Goal: Task Accomplishment & Management: Manage account settings

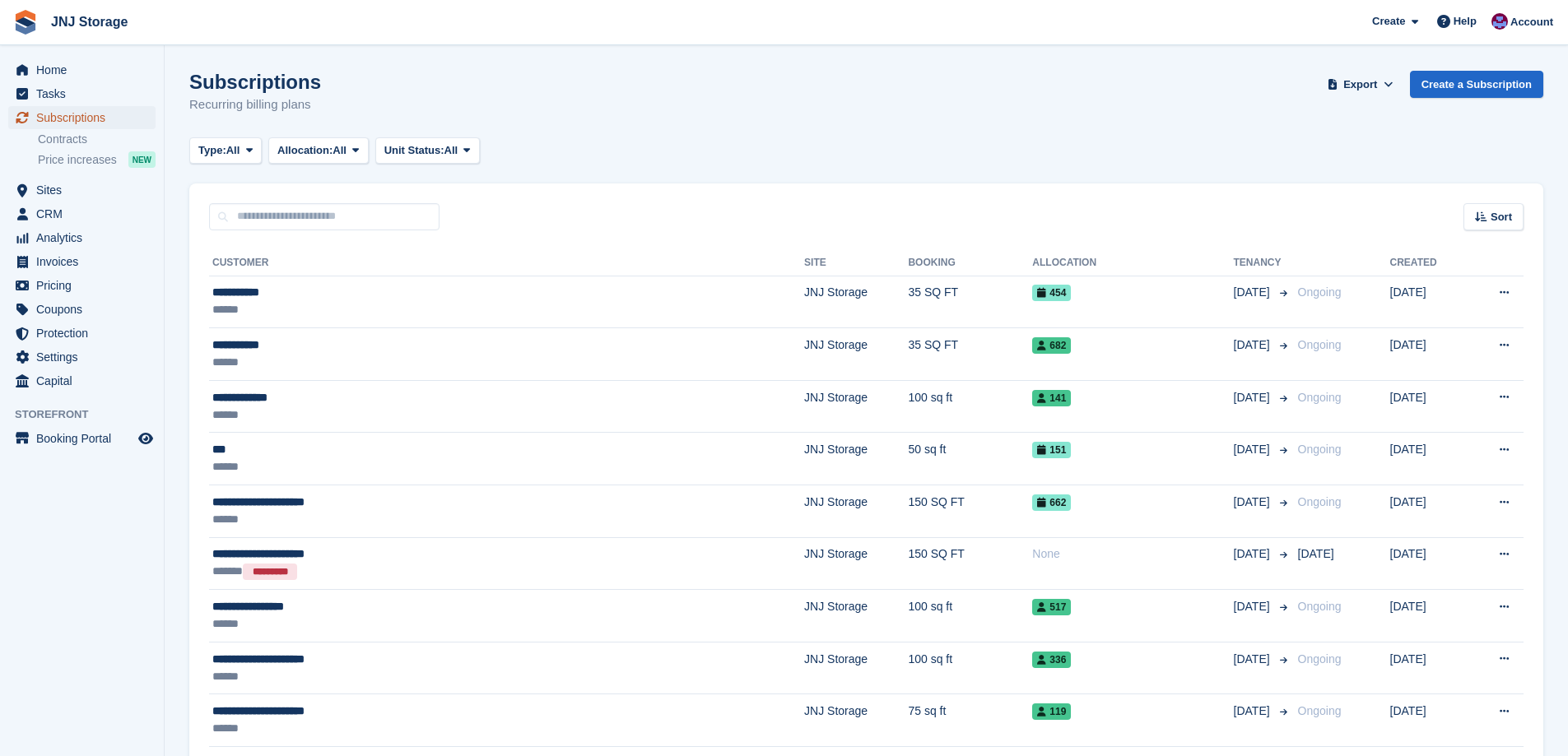
click at [76, 113] on span "Subscriptions" at bounding box center [86, 117] width 99 height 23
drag, startPoint x: 283, startPoint y: 227, endPoint x: 286, endPoint y: 217, distance: 10.4
click at [283, 227] on input "text" at bounding box center [324, 216] width 231 height 27
click at [289, 214] on input "text" at bounding box center [324, 216] width 231 height 27
type input "**********"
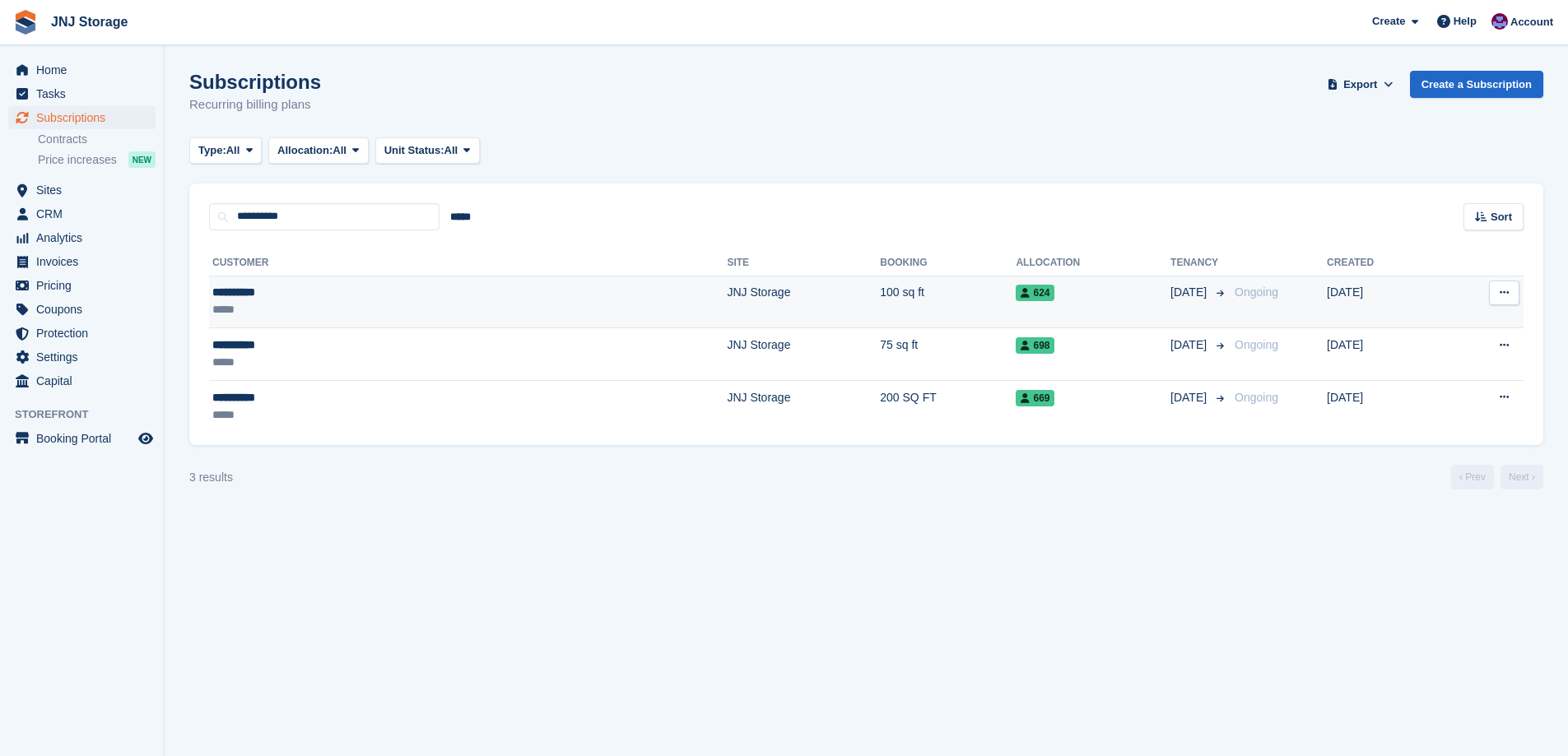
click at [303, 301] on div "*****" at bounding box center [318, 310] width 212 height 18
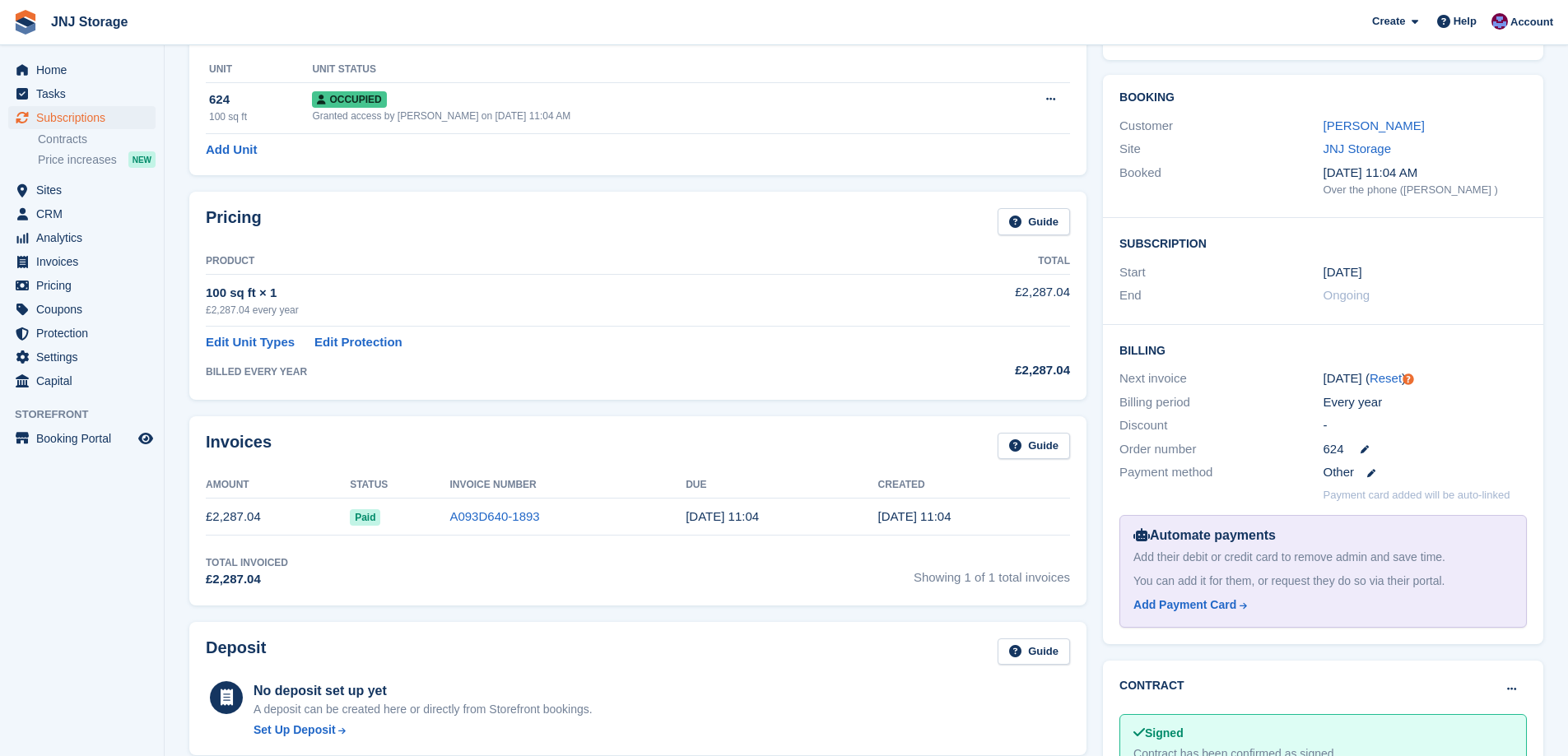
scroll to position [82, 0]
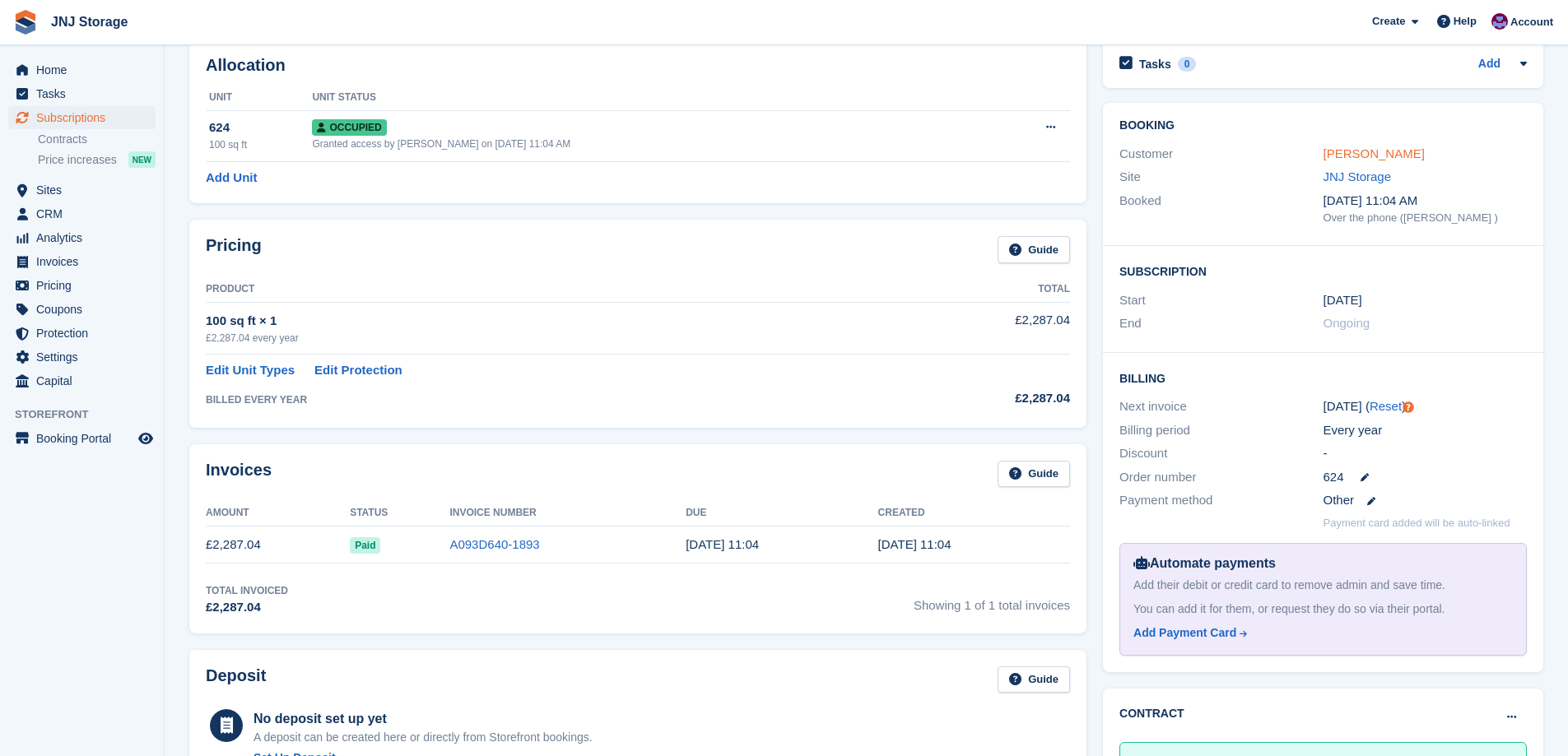
click at [1373, 154] on link "[PERSON_NAME]" at bounding box center [1374, 154] width 102 height 14
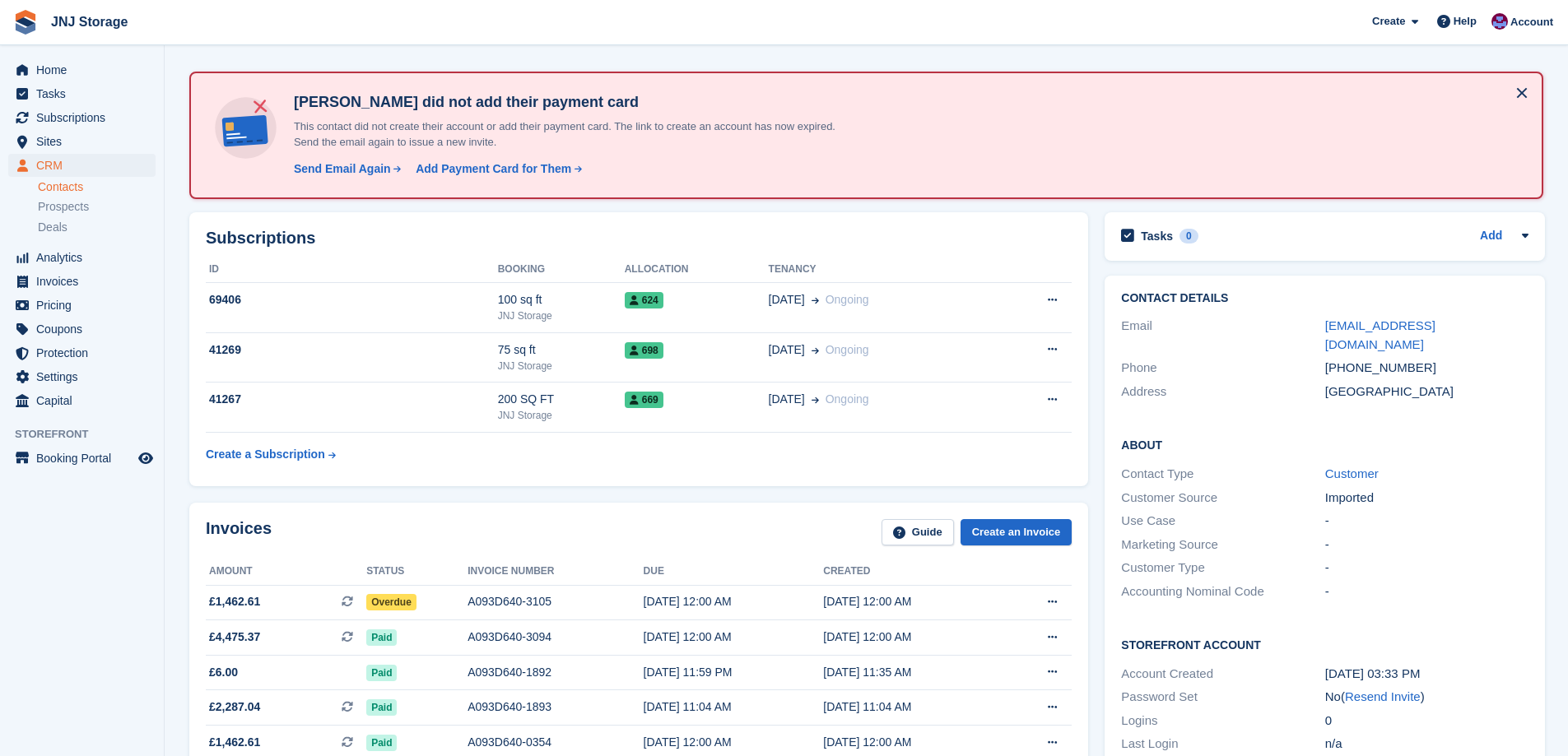
scroll to position [82, 0]
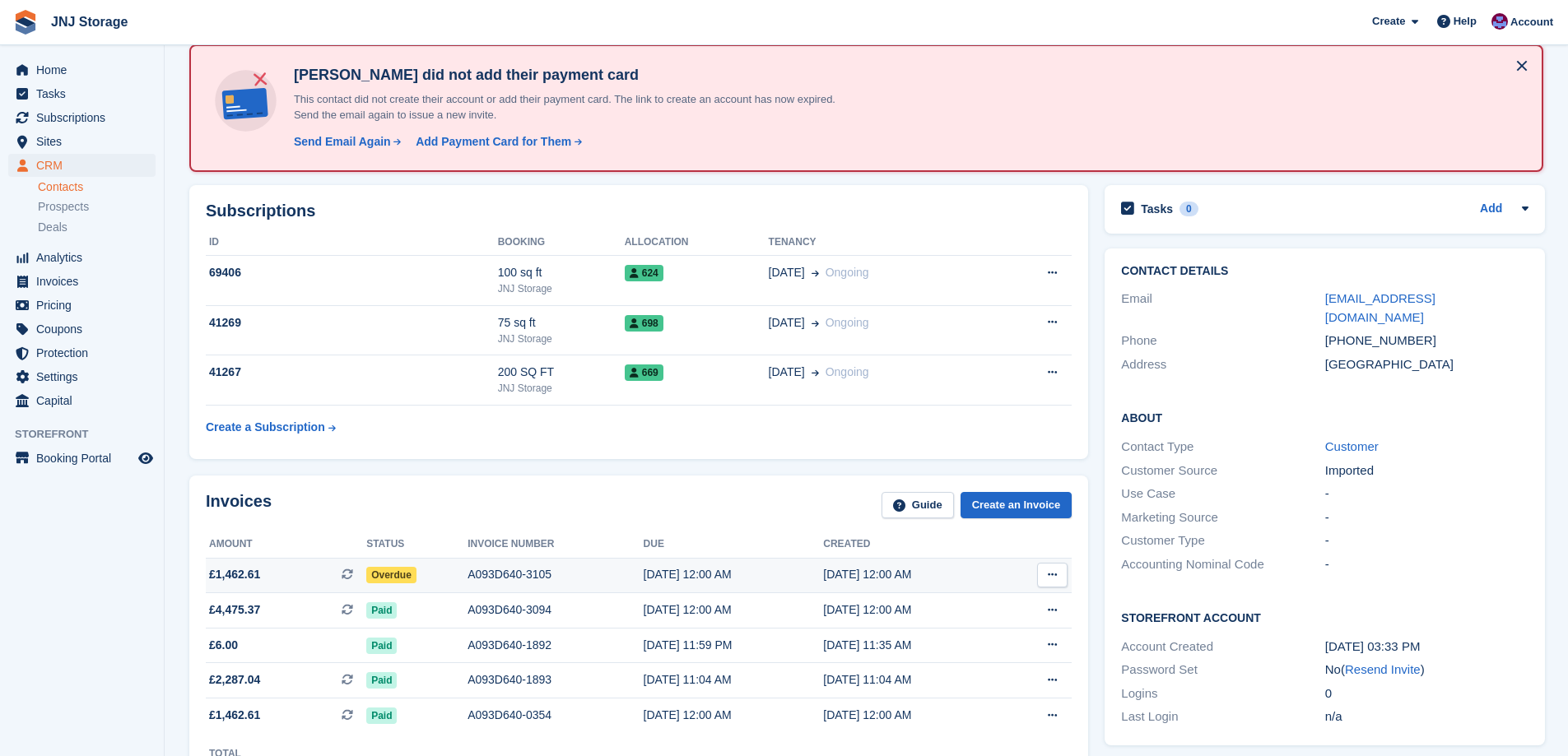
click at [473, 576] on div "A093D640-3105" at bounding box center [555, 575] width 175 height 18
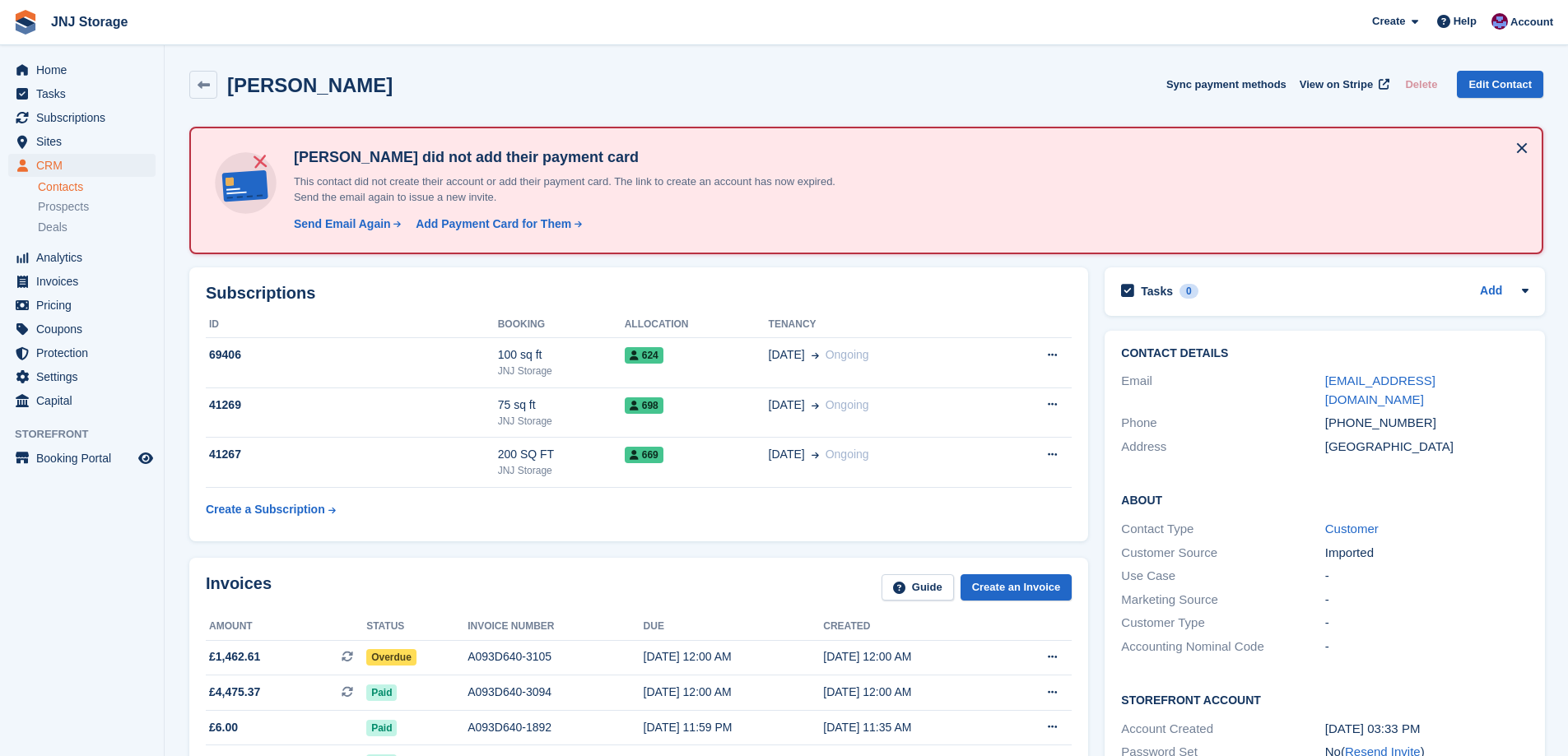
scroll to position [82, 0]
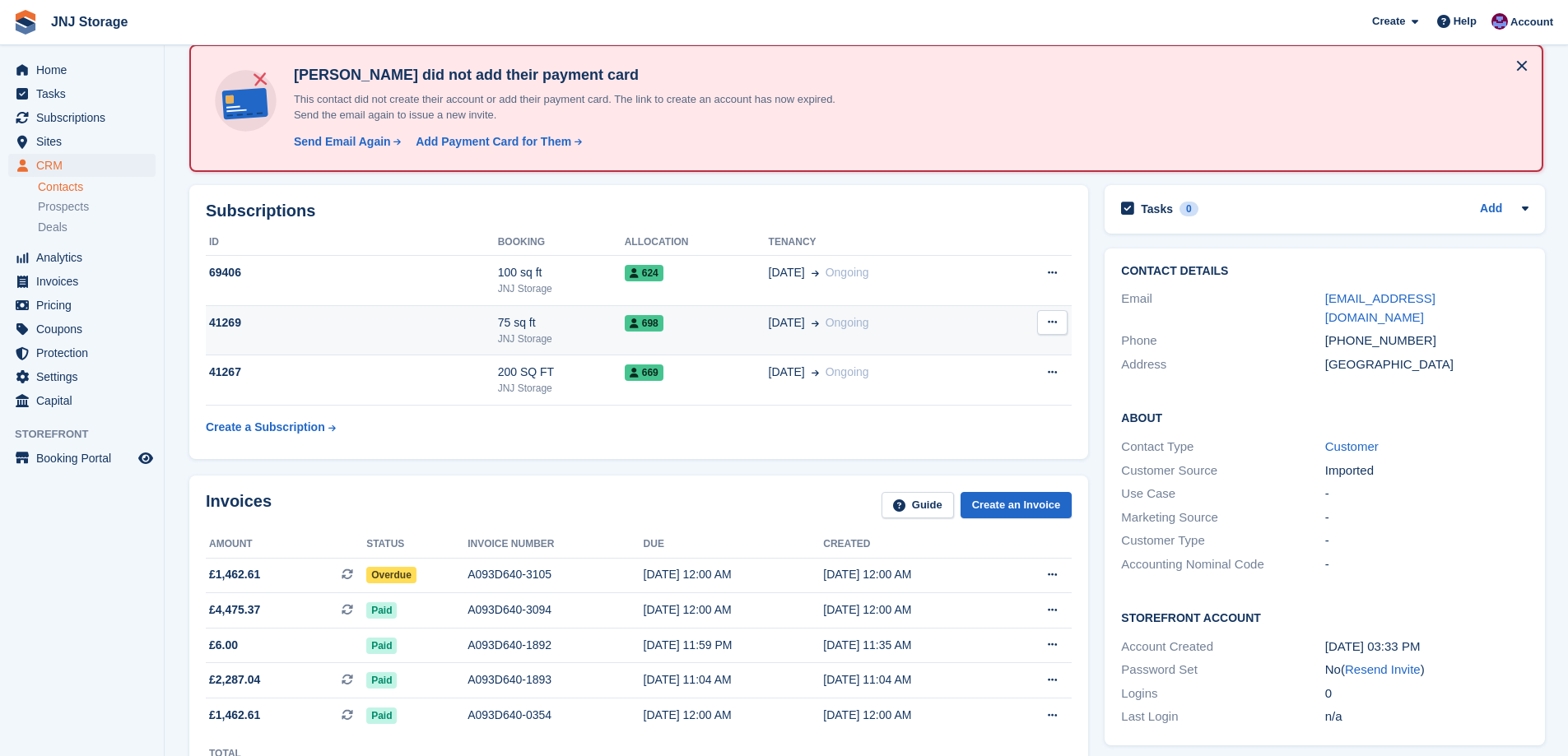
click at [938, 319] on div "22 Jun Ongoing" at bounding box center [881, 323] width 226 height 18
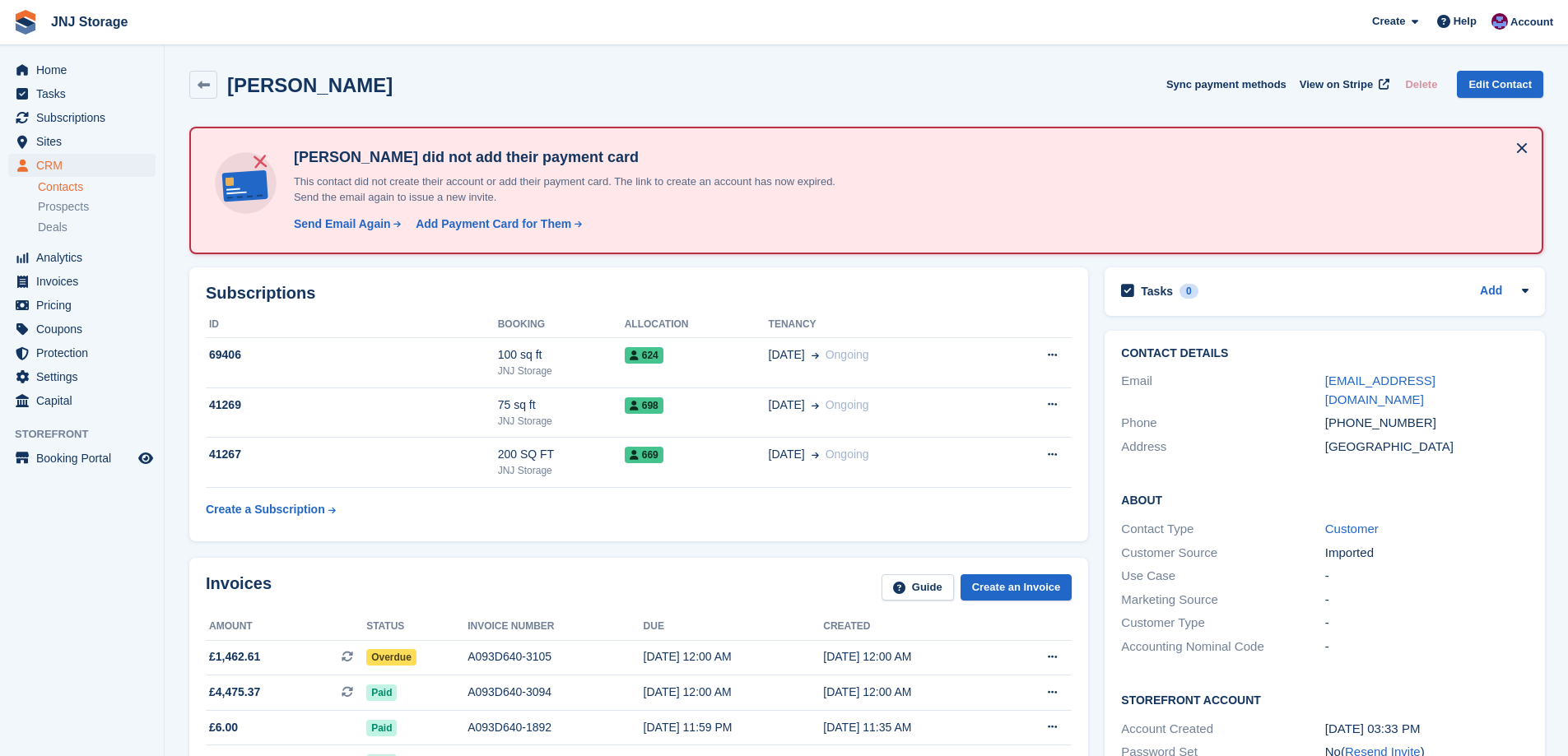
scroll to position [82, 0]
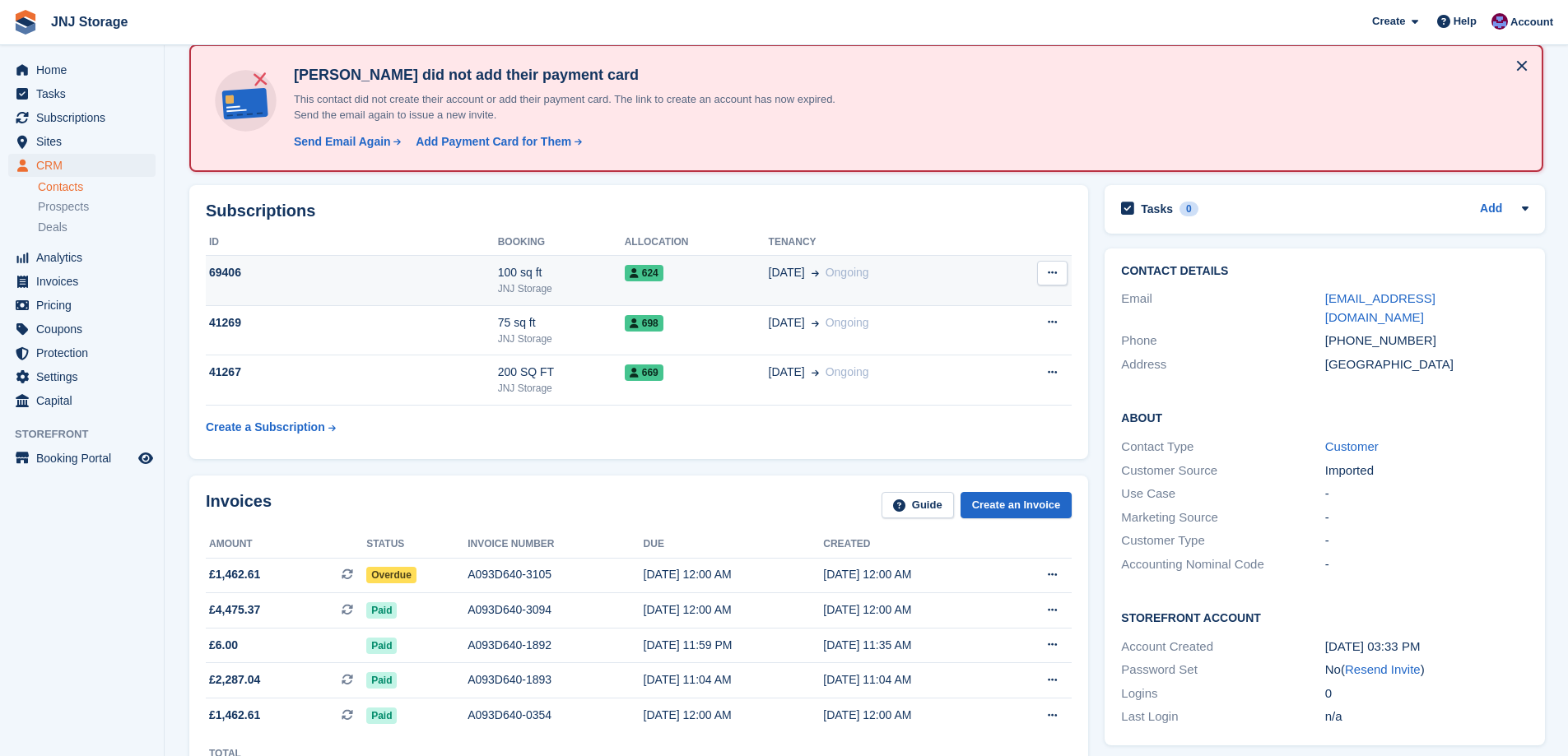
click at [694, 282] on td "624" at bounding box center [697, 281] width 144 height 50
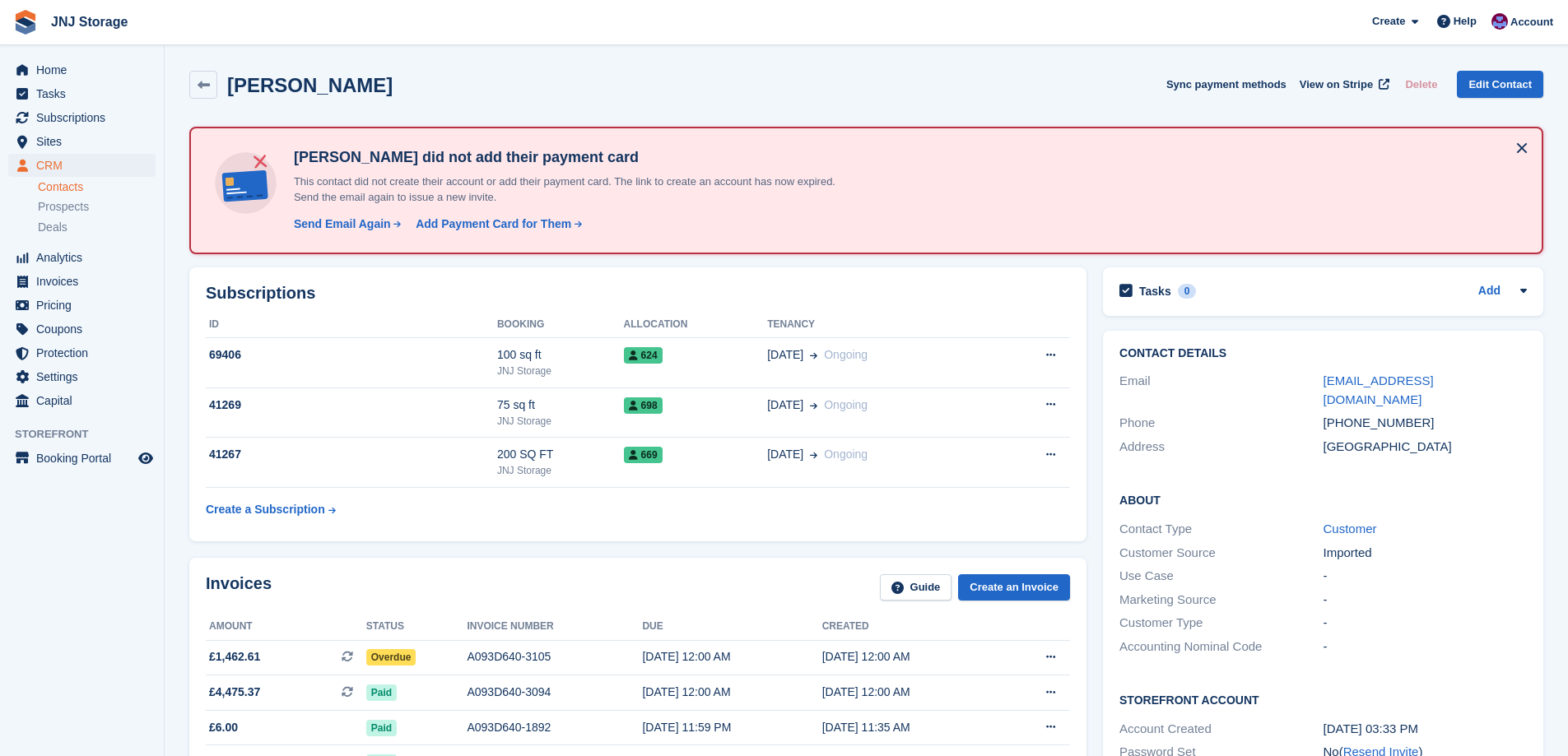
scroll to position [82, 0]
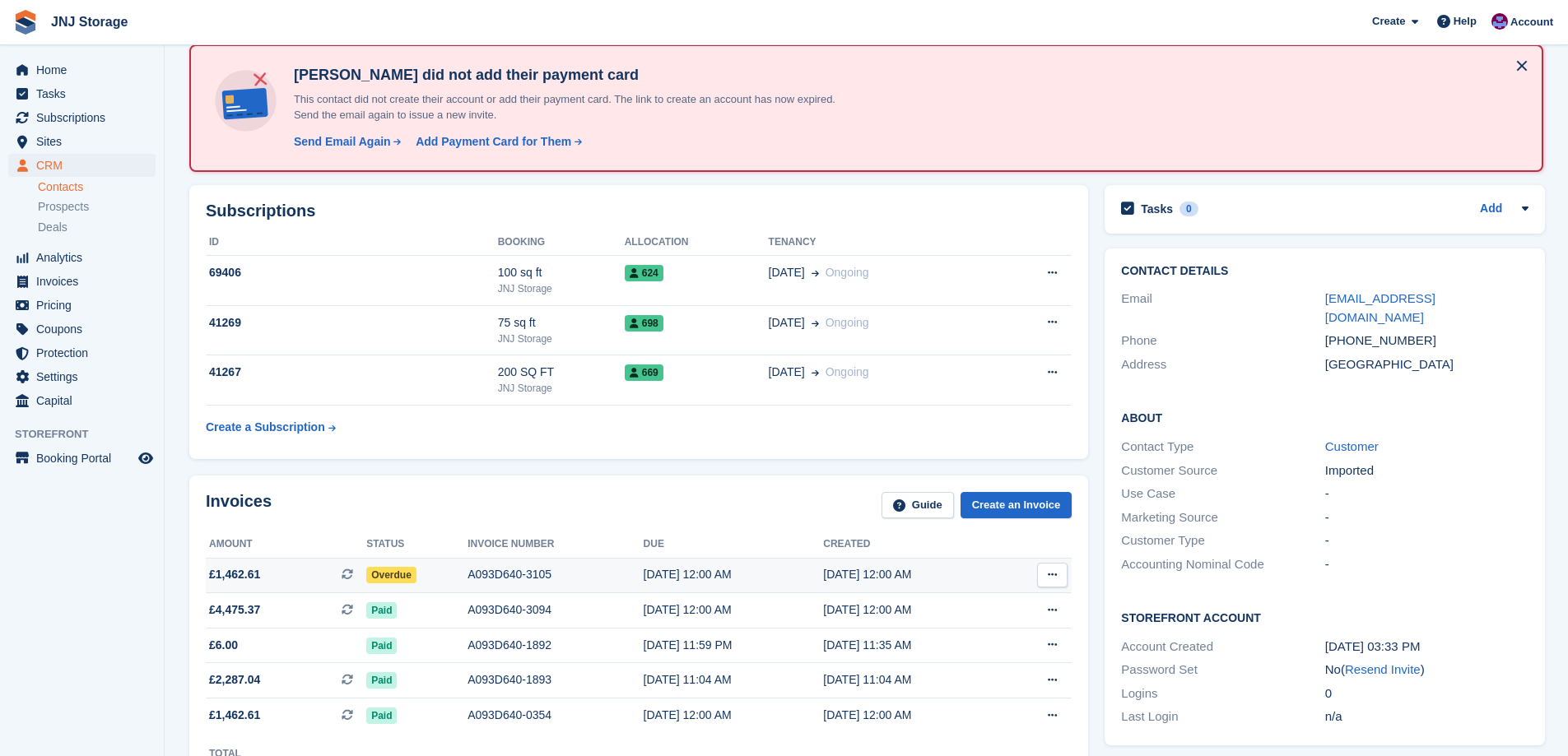
click at [397, 581] on span "Overdue" at bounding box center [391, 576] width 50 height 17
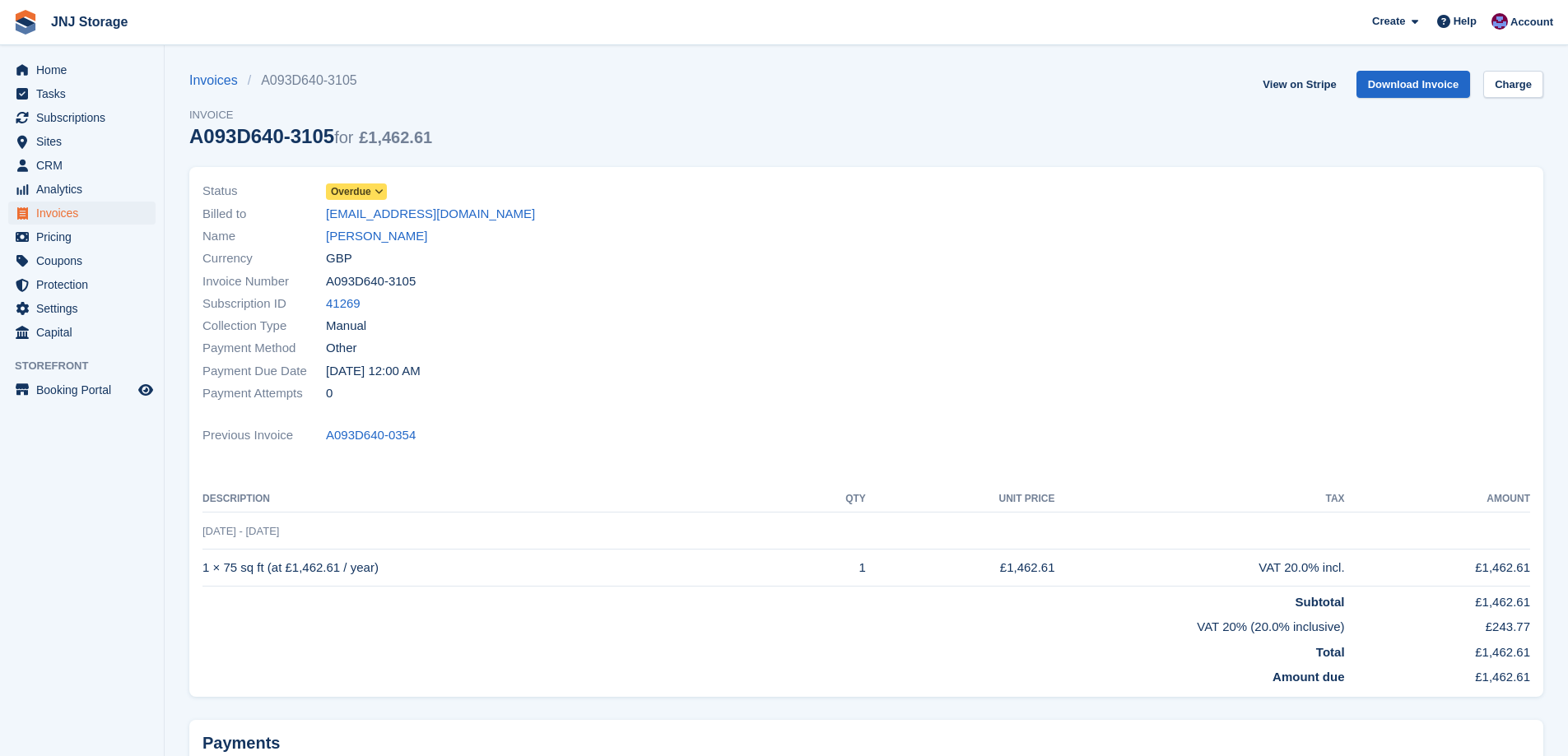
click at [379, 190] on icon at bounding box center [379, 192] width 9 height 10
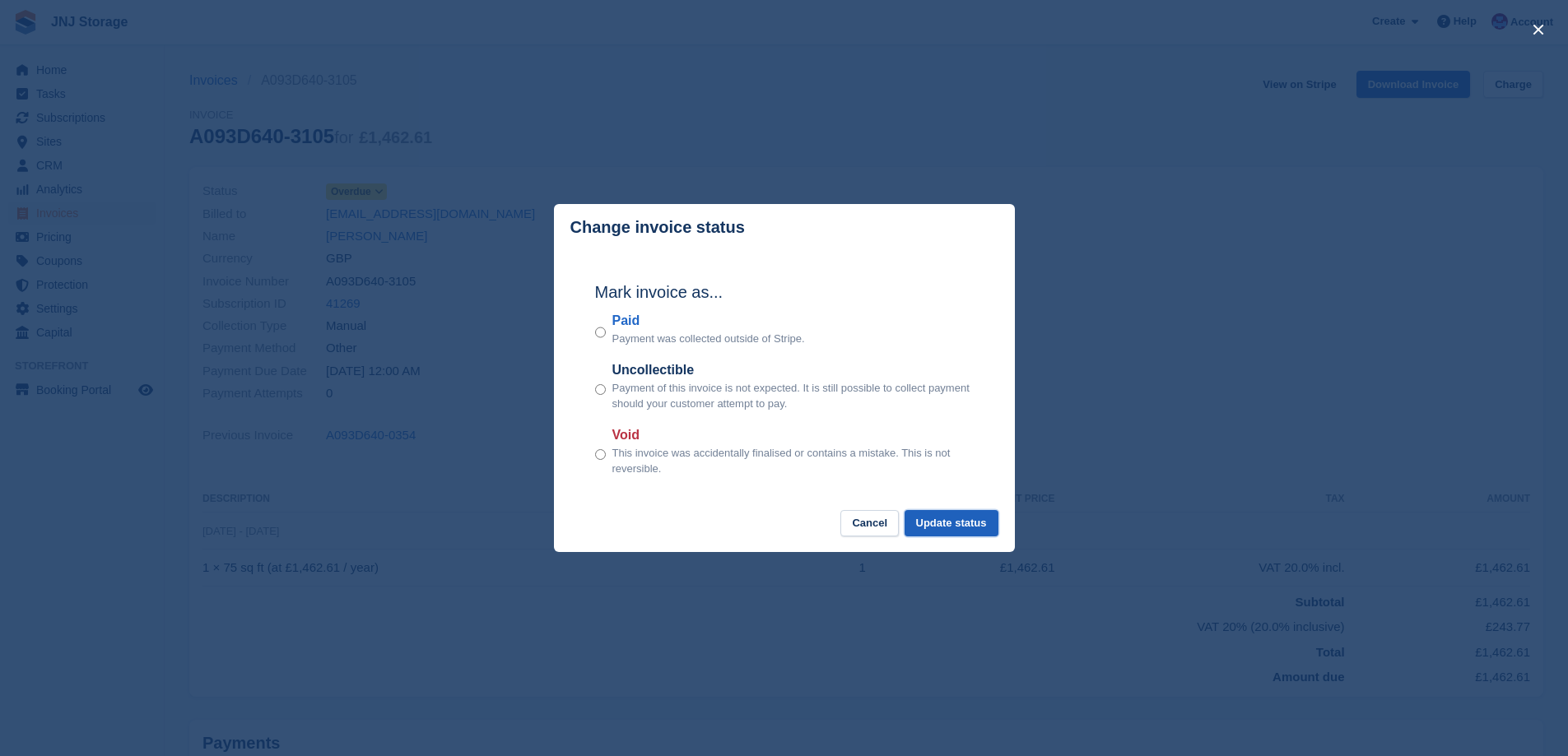
click at [957, 525] on button "Update status" at bounding box center [951, 524] width 94 height 27
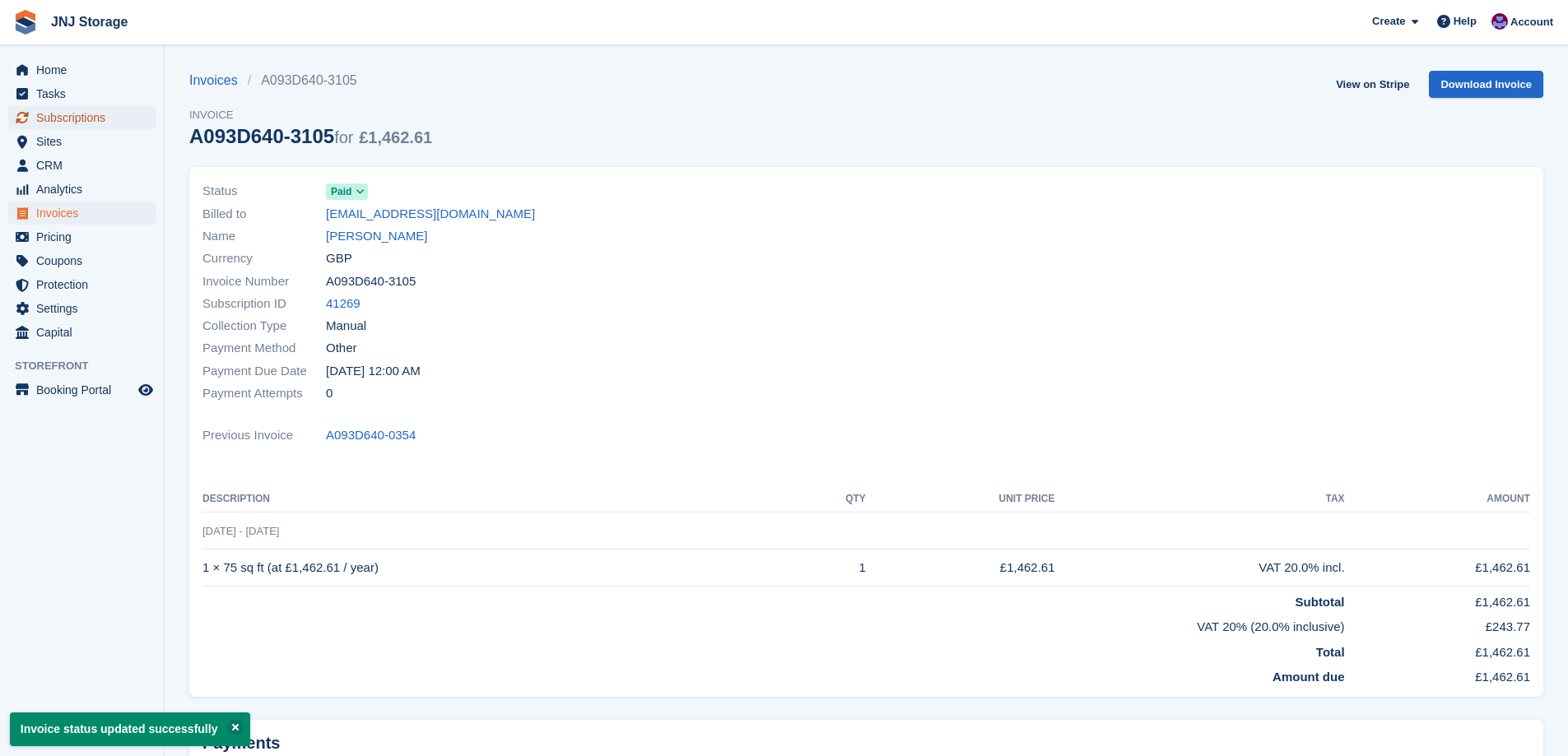
click at [89, 115] on span "Subscriptions" at bounding box center [86, 117] width 99 height 23
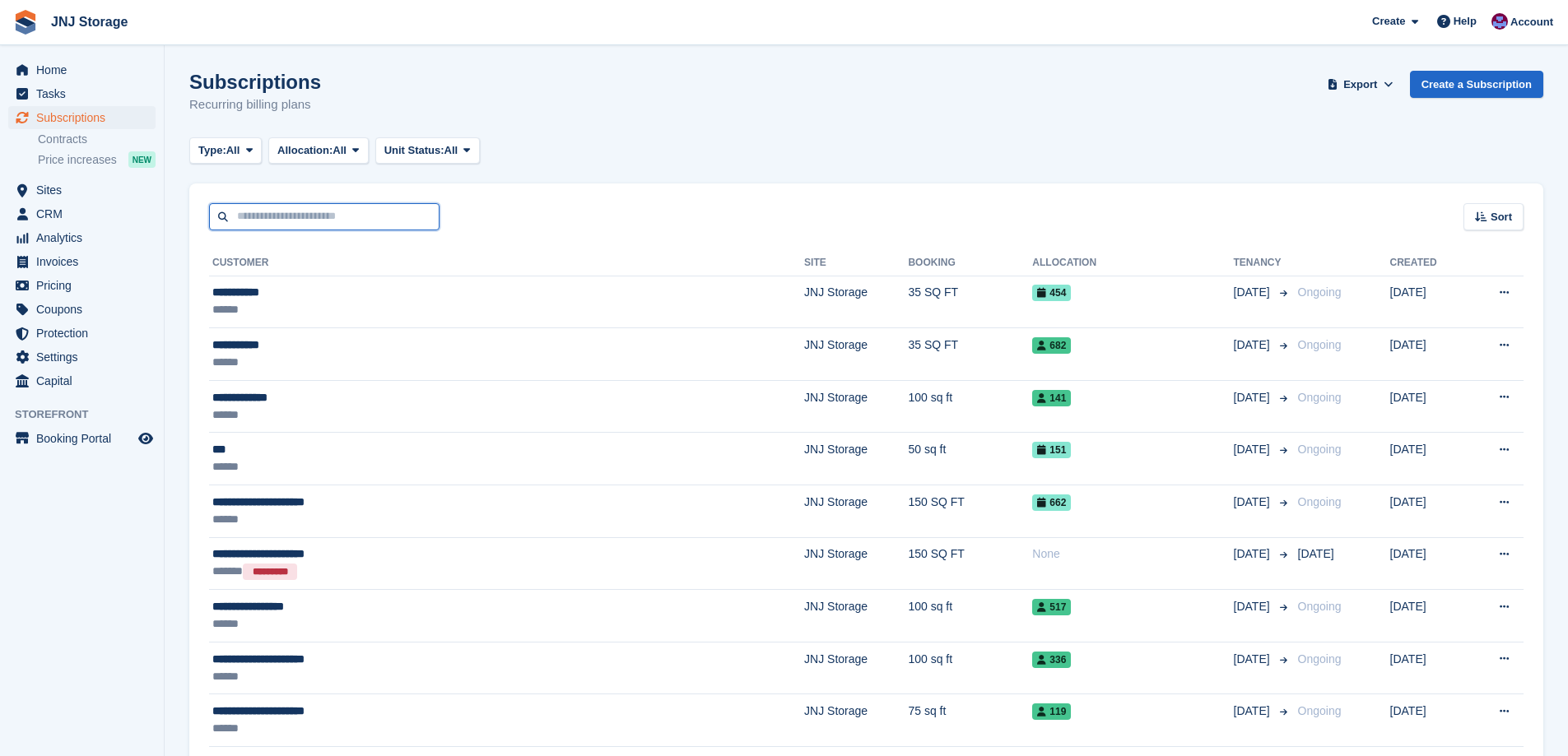
click at [255, 219] on input "text" at bounding box center [324, 216] width 231 height 27
type input "****"
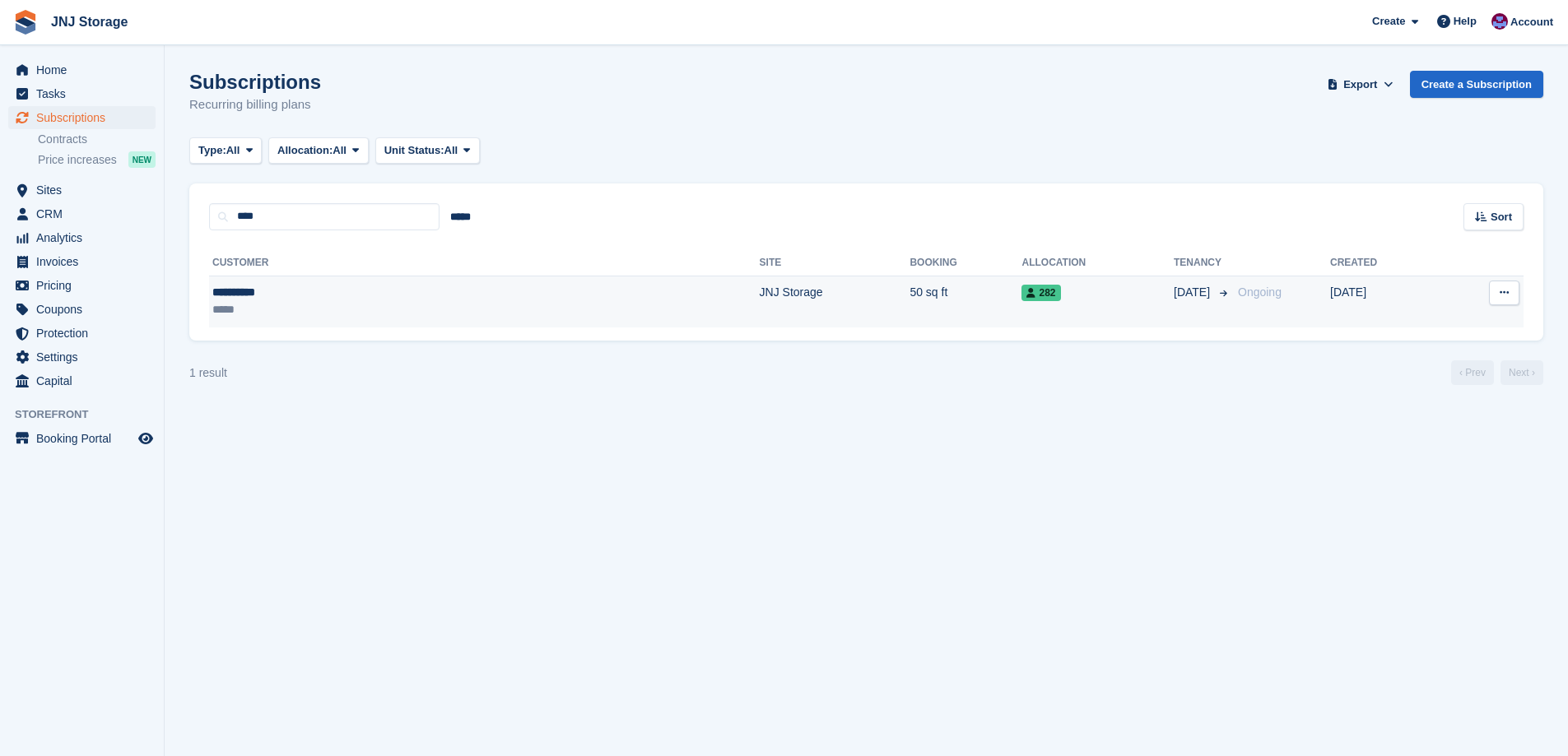
click at [285, 326] on td "**********" at bounding box center [484, 301] width 551 height 52
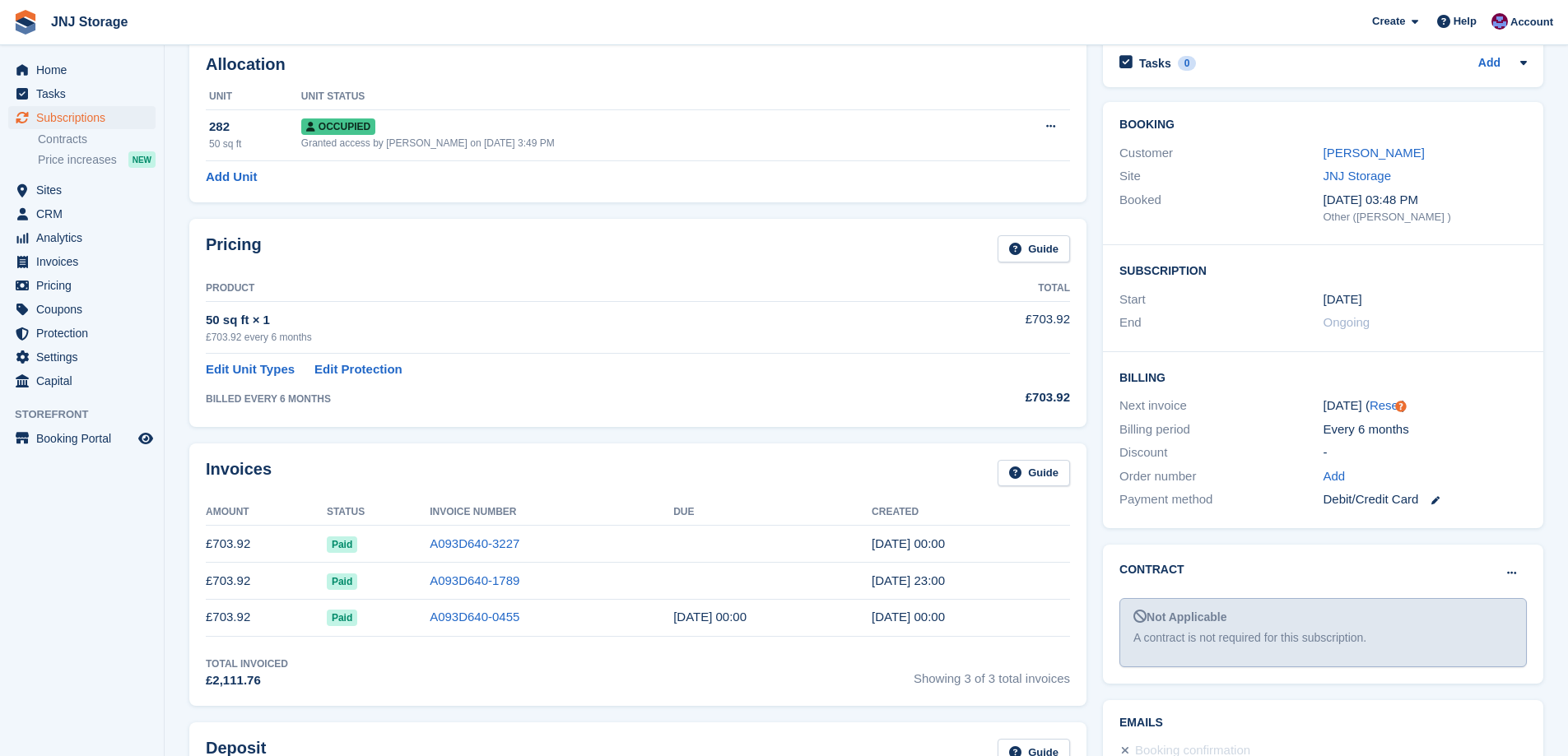
scroll to position [82, 0]
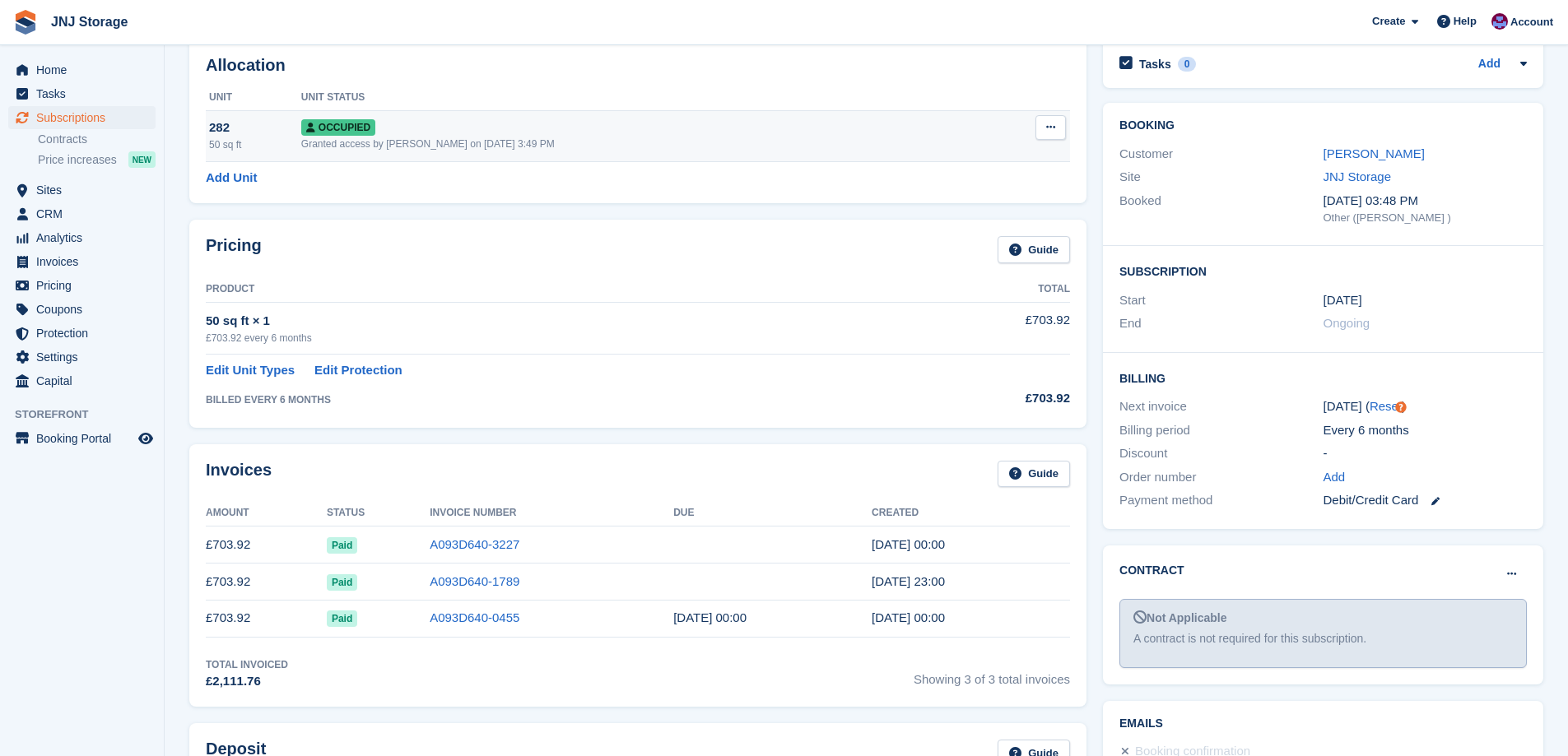
click at [1040, 126] on button at bounding box center [1050, 127] width 30 height 24
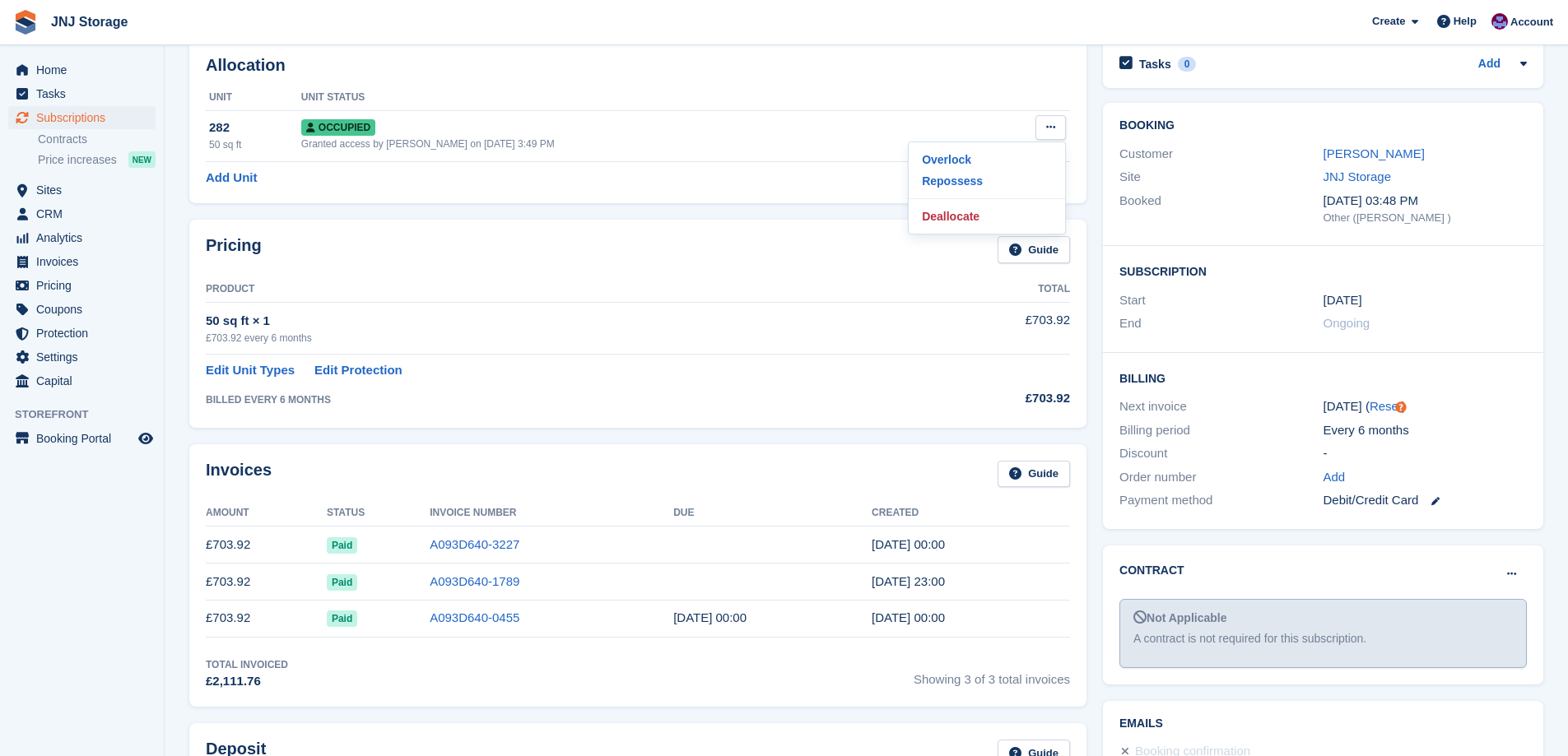
click at [965, 76] on div "Allocation Unit Unit Status 282 50 sq ft Occupied Granted access by [PERSON_NAM…" at bounding box center [637, 121] width 897 height 164
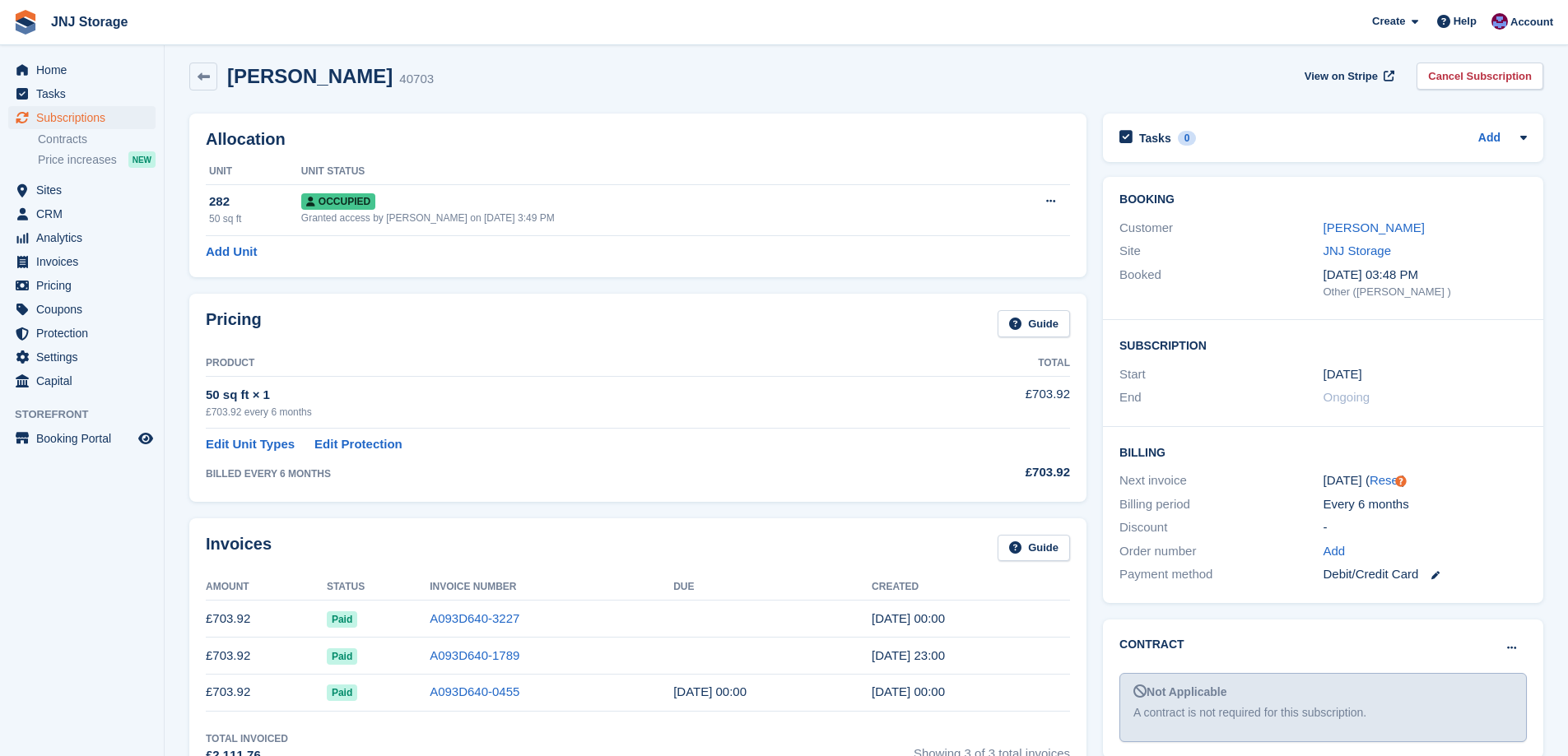
scroll to position [0, 0]
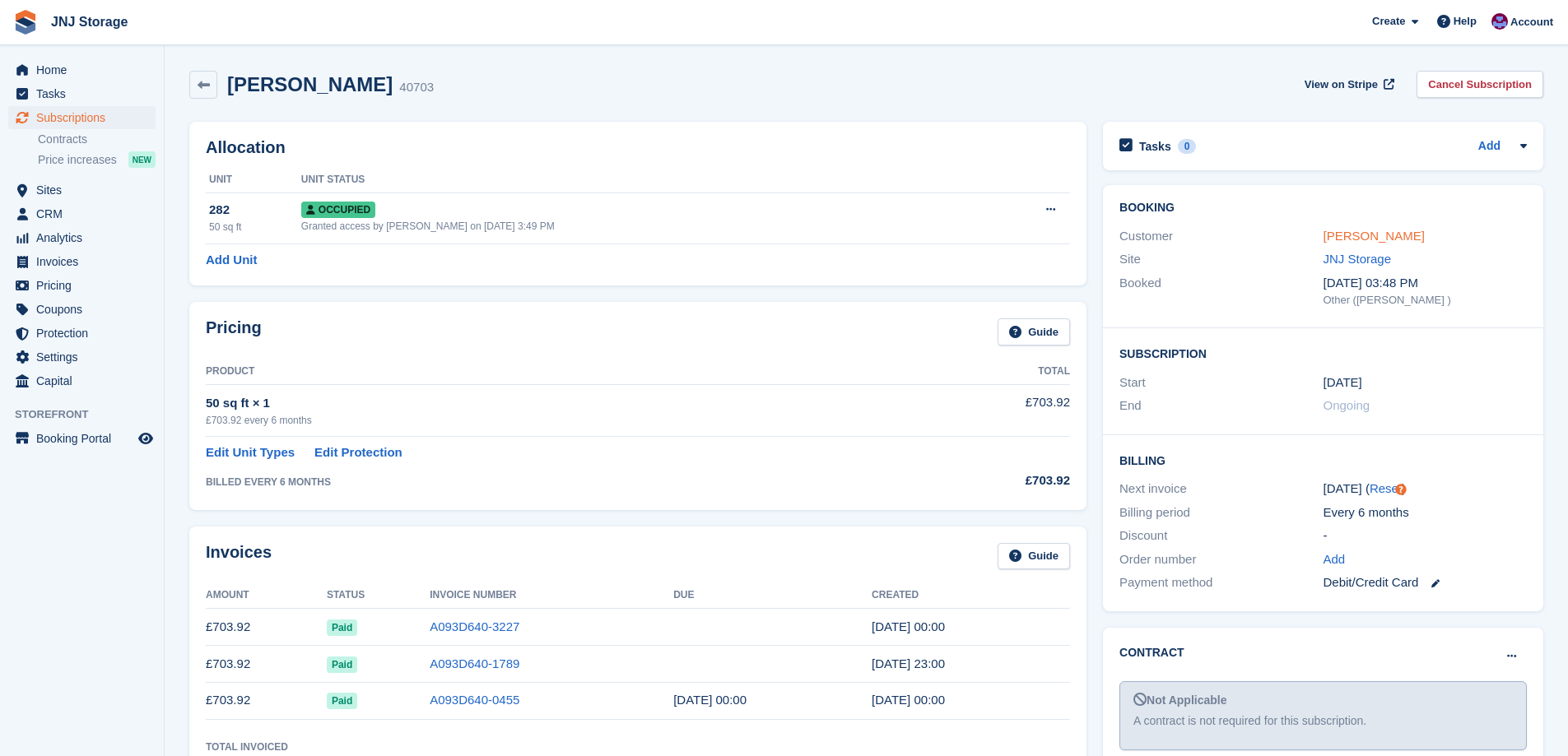
click at [1349, 239] on link "David Amos" at bounding box center [1374, 236] width 102 height 14
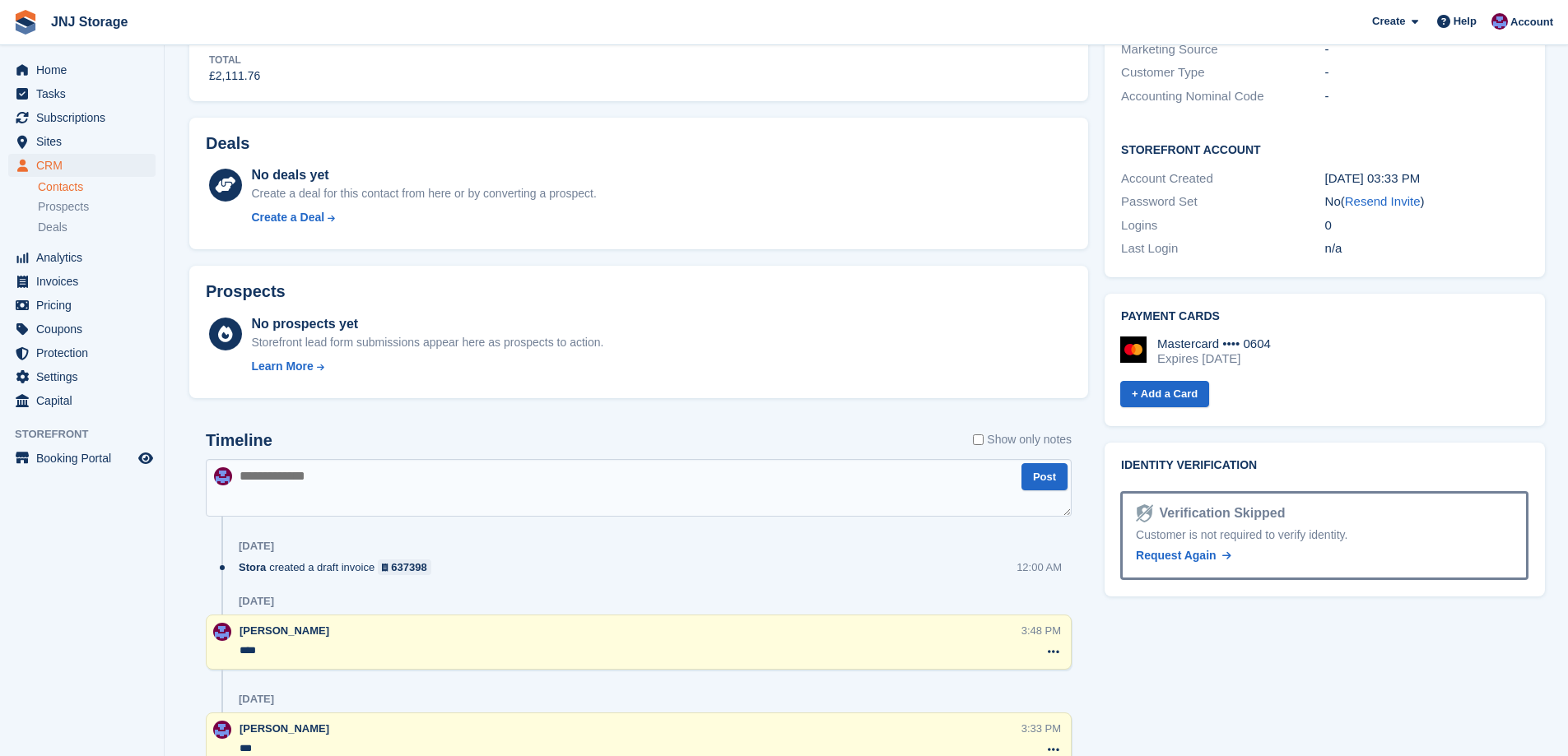
scroll to position [667, 0]
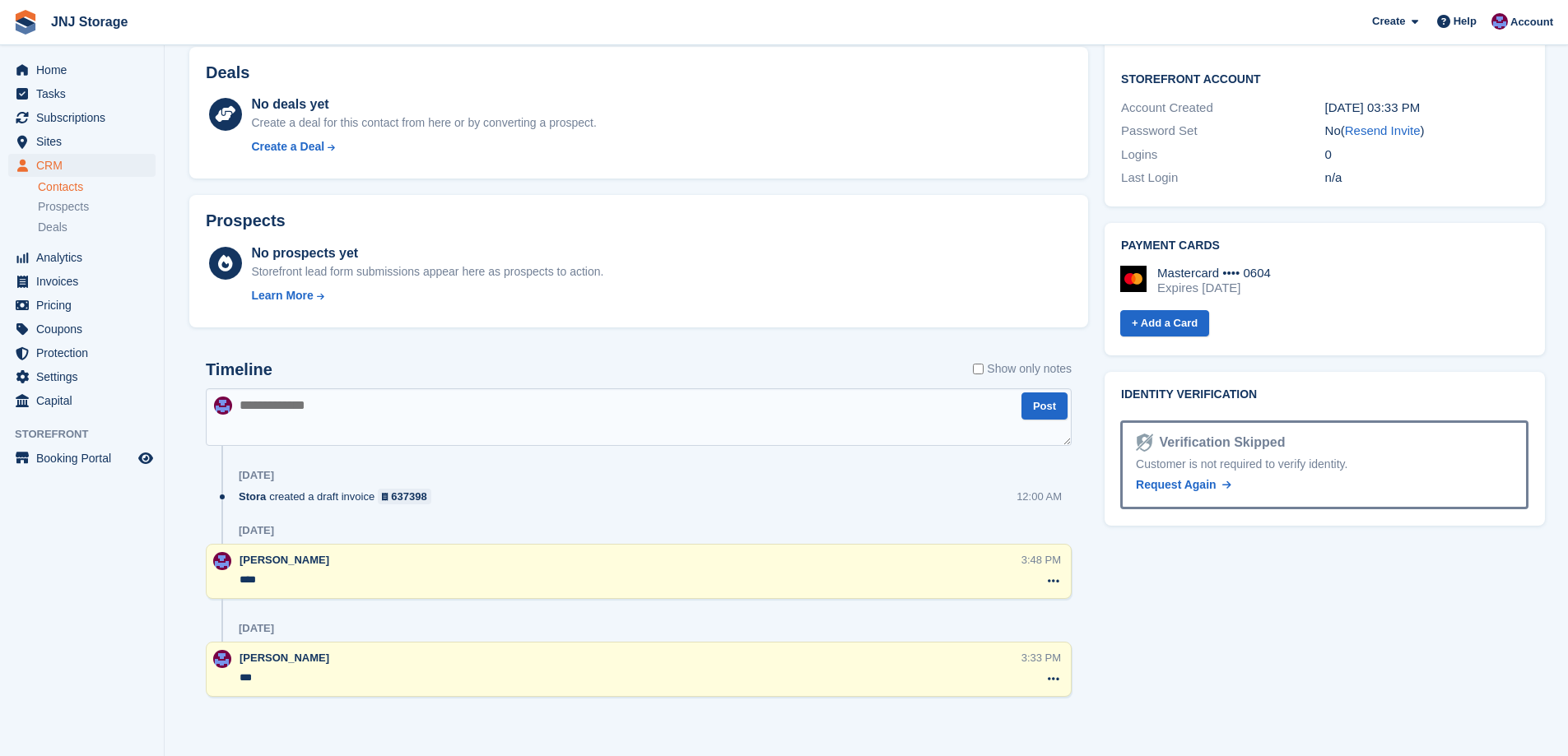
click at [452, 419] on textarea at bounding box center [638, 417] width 865 height 58
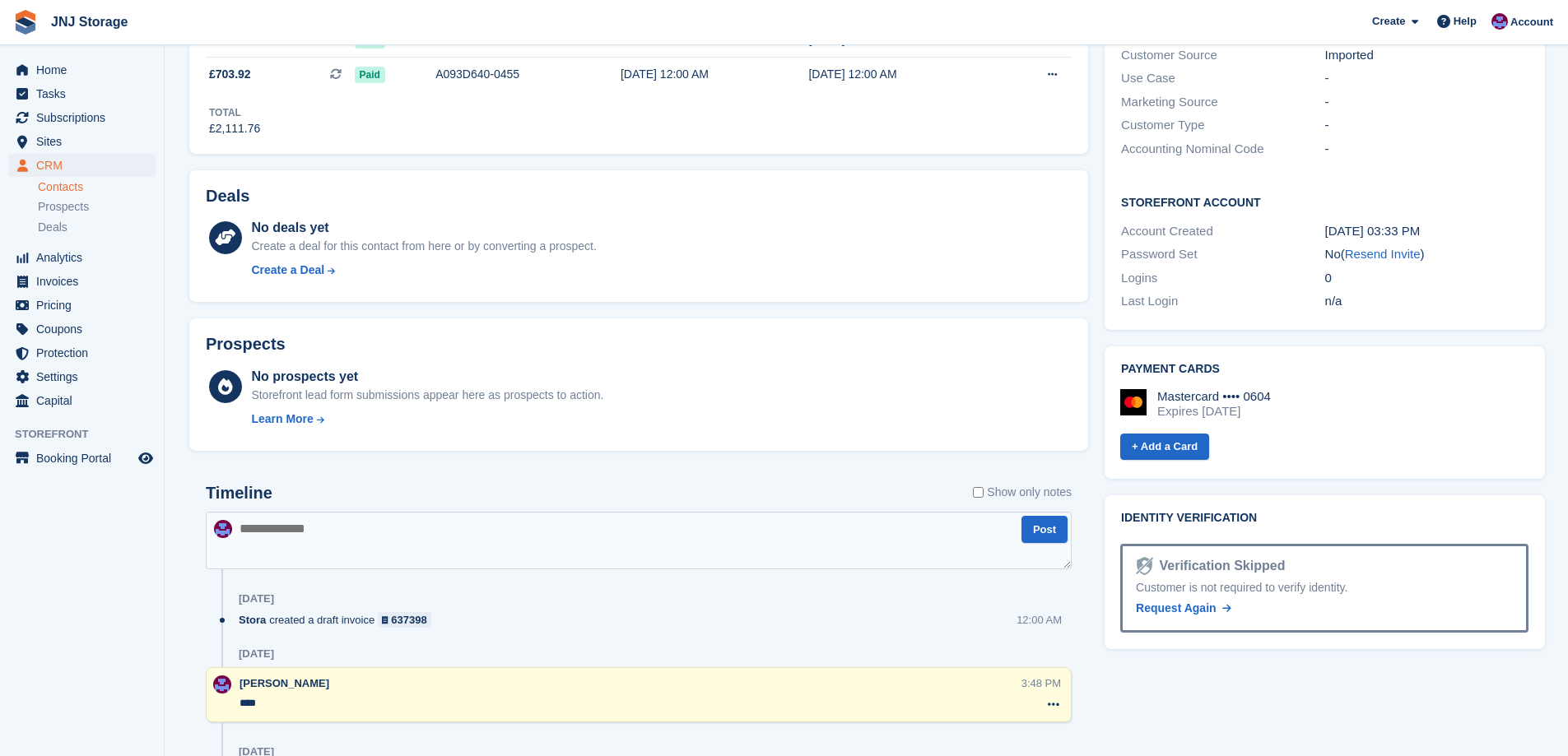
scroll to position [585, 0]
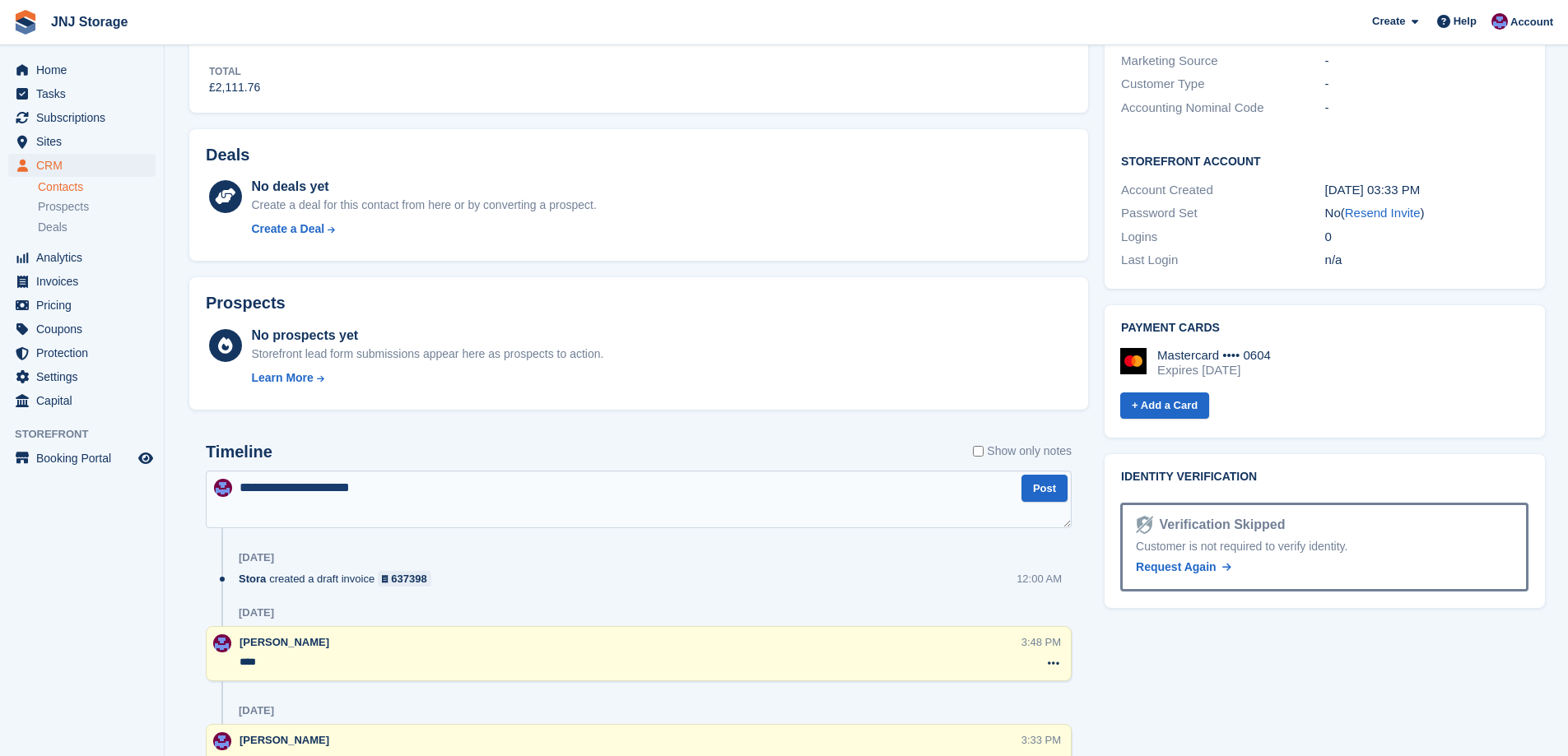
click at [441, 494] on textarea "**********" at bounding box center [638, 499] width 865 height 58
type textarea "**********"
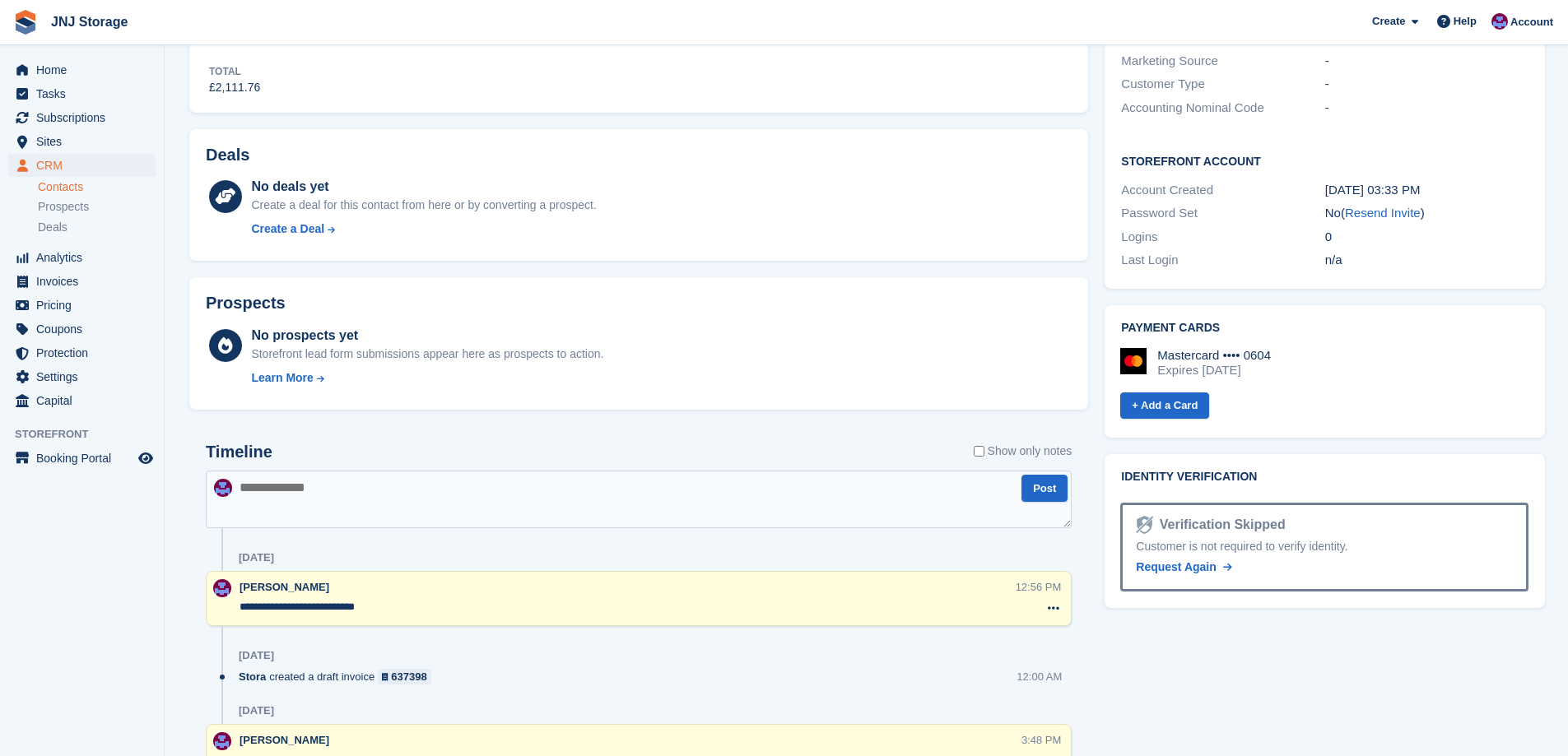
click at [475, 599] on textarea "**********" at bounding box center [627, 607] width 776 height 17
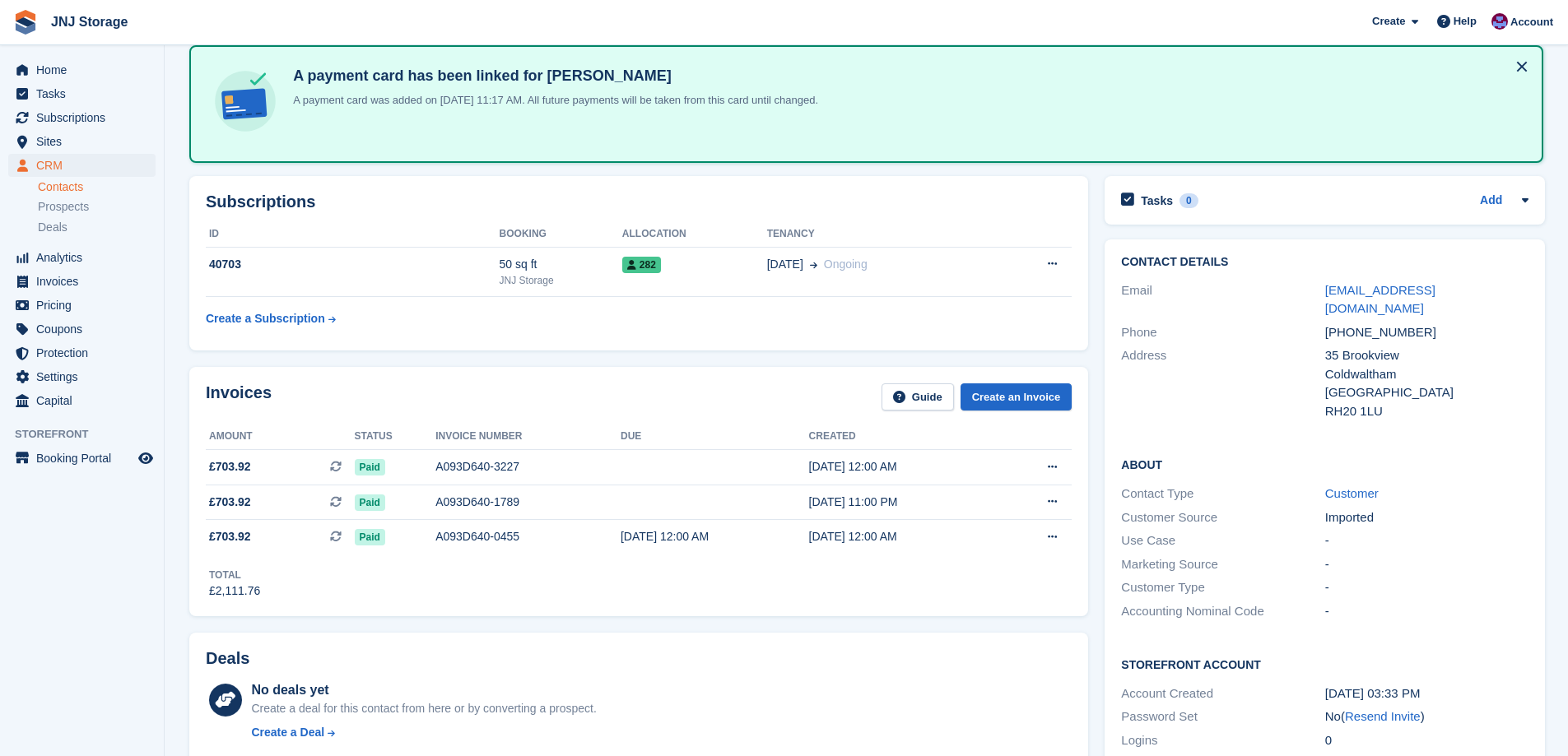
scroll to position [0, 0]
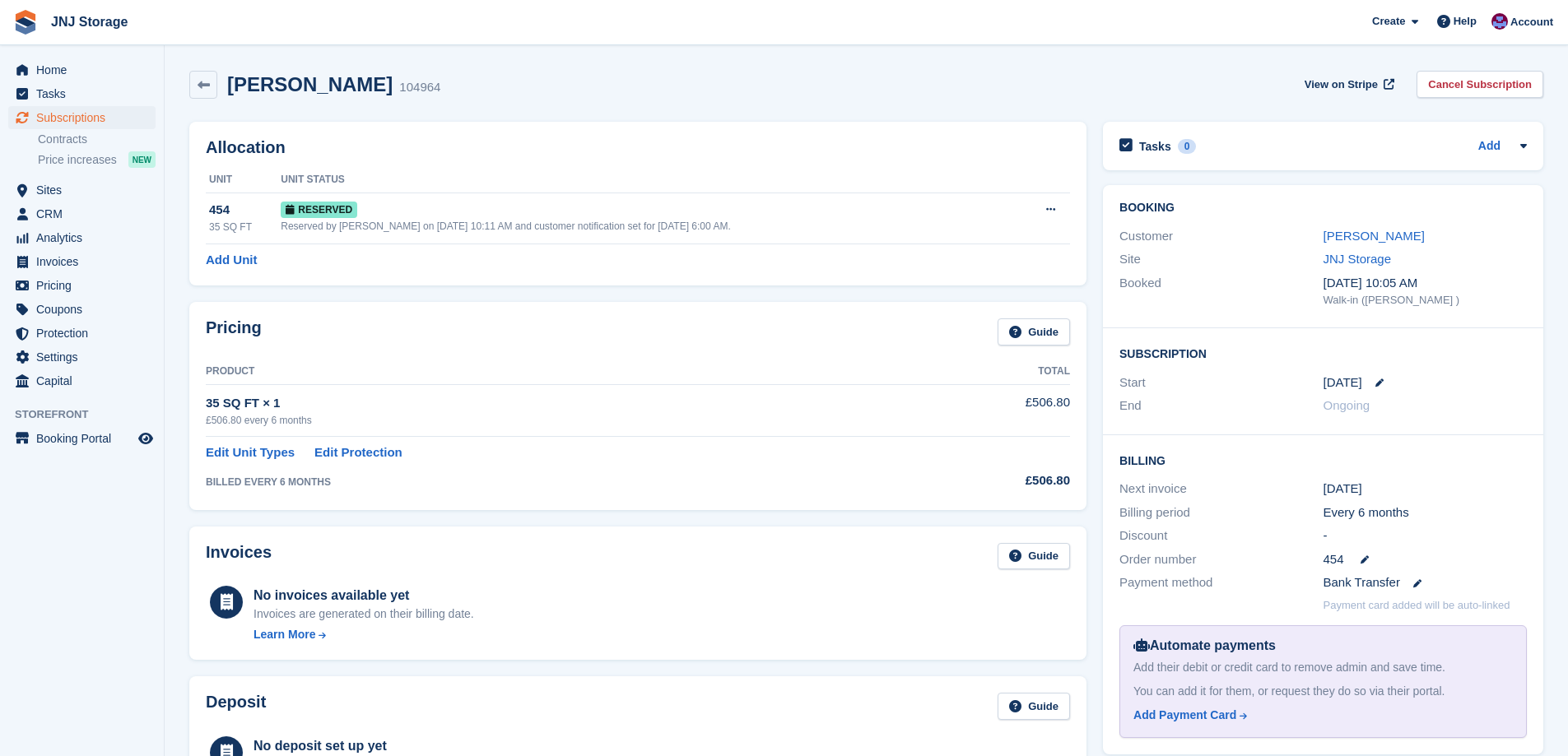
scroll to position [225, 0]
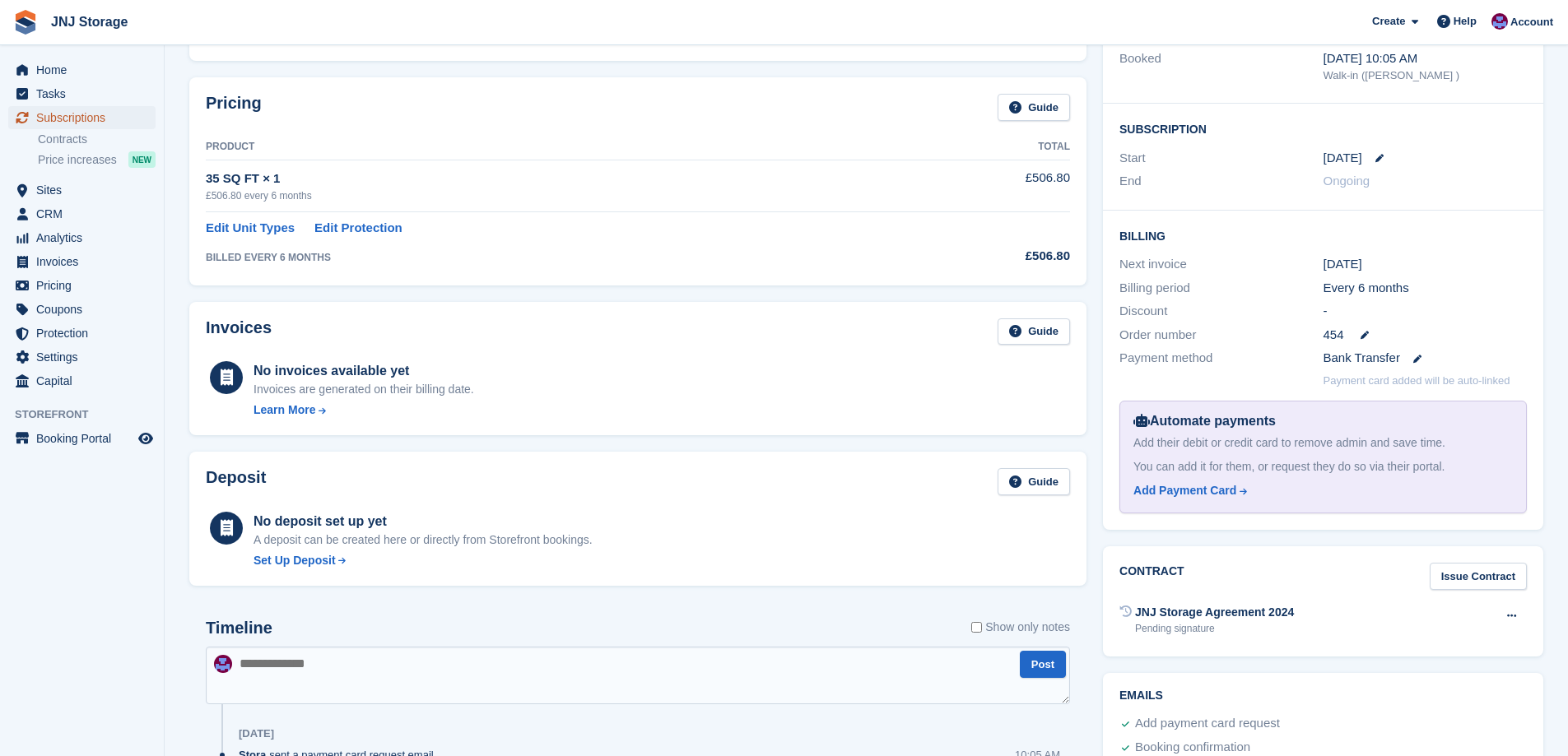
click at [65, 112] on span "Subscriptions" at bounding box center [86, 117] width 99 height 23
